Goal: Task Accomplishment & Management: Use online tool/utility

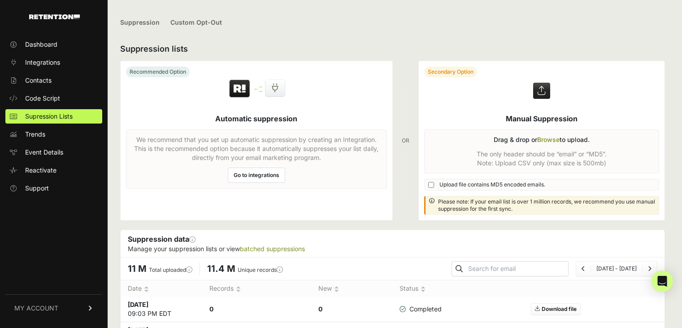
scroll to position [135, 0]
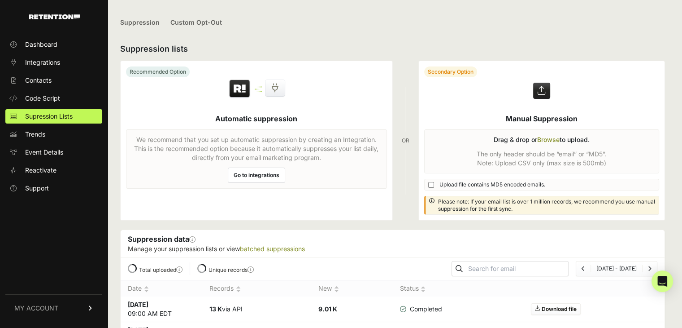
click at [546, 139] on label at bounding box center [542, 140] width 246 height 159
click at [0, 0] on input "file" at bounding box center [0, 0] width 0 height 0
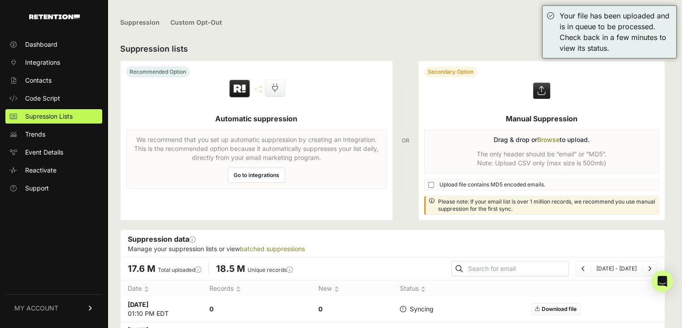
click at [549, 139] on label at bounding box center [542, 140] width 246 height 159
click at [0, 0] on input "file" at bounding box center [0, 0] width 0 height 0
click at [549, 139] on label at bounding box center [542, 140] width 246 height 159
click at [0, 0] on input "file" at bounding box center [0, 0] width 0 height 0
click at [550, 139] on label at bounding box center [542, 140] width 246 height 159
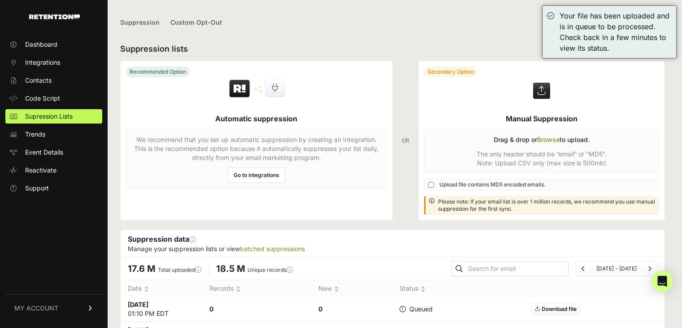
click at [0, 0] on input "file" at bounding box center [0, 0] width 0 height 0
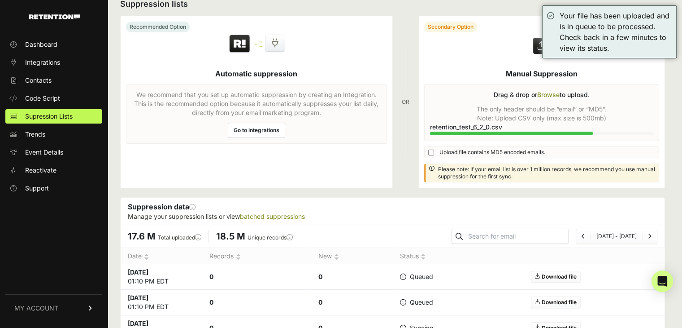
scroll to position [90, 0]
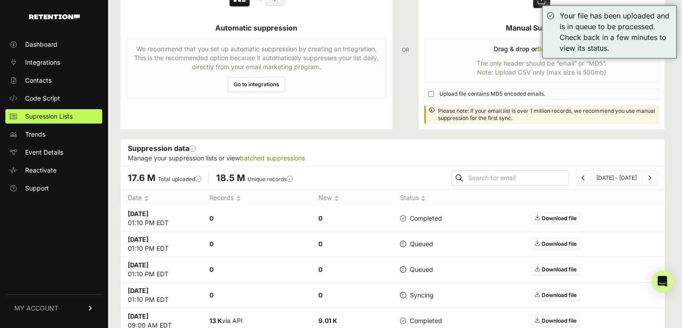
scroll to position [45, 0]
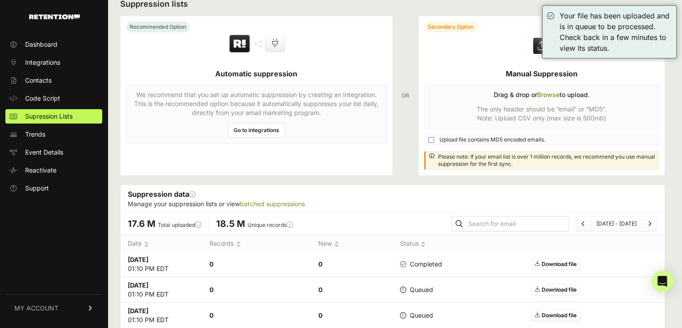
click at [551, 95] on label at bounding box center [542, 95] width 246 height 159
click at [0, 0] on input "file" at bounding box center [0, 0] width 0 height 0
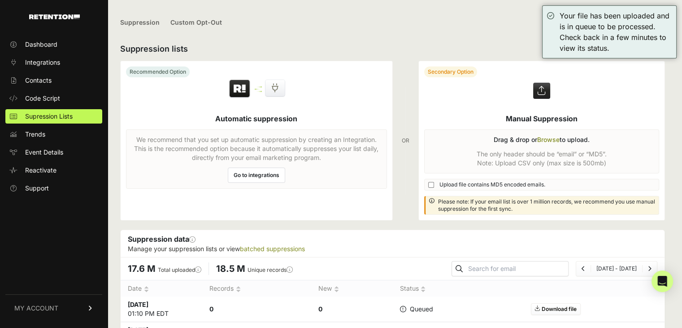
click at [562, 138] on label at bounding box center [542, 140] width 246 height 159
click at [0, 0] on input "file" at bounding box center [0, 0] width 0 height 0
click at [551, 142] on label at bounding box center [542, 140] width 246 height 159
click at [0, 0] on input "file" at bounding box center [0, 0] width 0 height 0
click at [550, 139] on label at bounding box center [542, 140] width 246 height 159
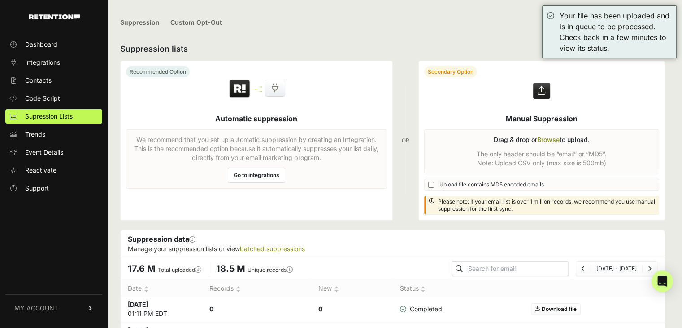
click at [0, 0] on input "file" at bounding box center [0, 0] width 0 height 0
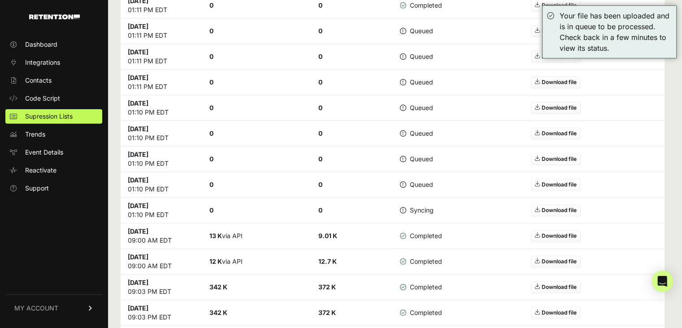
scroll to position [404, 0]
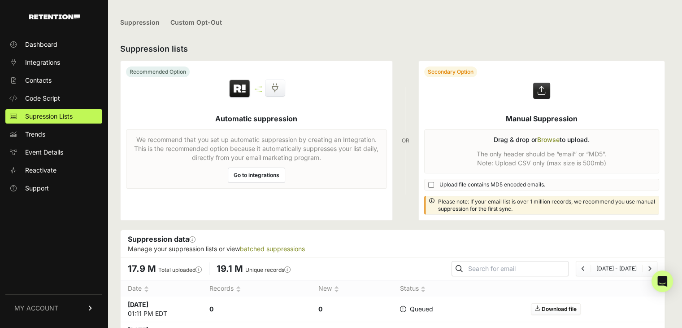
click at [554, 138] on label at bounding box center [542, 140] width 246 height 159
click at [0, 0] on input "file" at bounding box center [0, 0] width 0 height 0
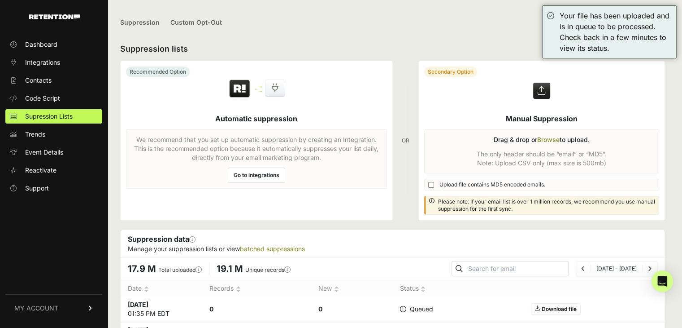
click at [555, 140] on label at bounding box center [542, 140] width 246 height 159
click at [0, 0] on input "file" at bounding box center [0, 0] width 0 height 0
click at [553, 139] on label at bounding box center [542, 140] width 246 height 159
click at [0, 0] on input "file" at bounding box center [0, 0] width 0 height 0
click at [553, 139] on label at bounding box center [542, 140] width 246 height 159
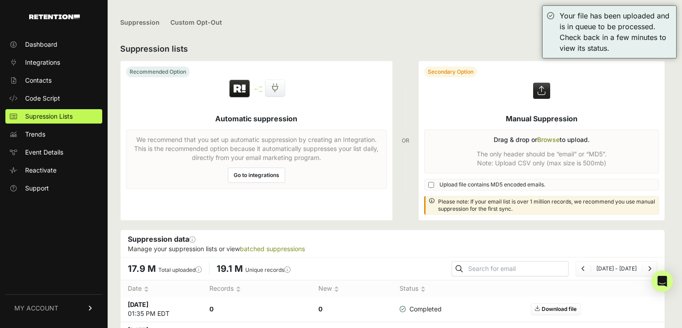
click at [0, 0] on input "file" at bounding box center [0, 0] width 0 height 0
click at [550, 140] on label at bounding box center [542, 140] width 246 height 159
click at [0, 0] on input "file" at bounding box center [0, 0] width 0 height 0
click at [550, 140] on label at bounding box center [542, 140] width 246 height 159
click at [0, 0] on input "file" at bounding box center [0, 0] width 0 height 0
